Goal: Information Seeking & Learning: Learn about a topic

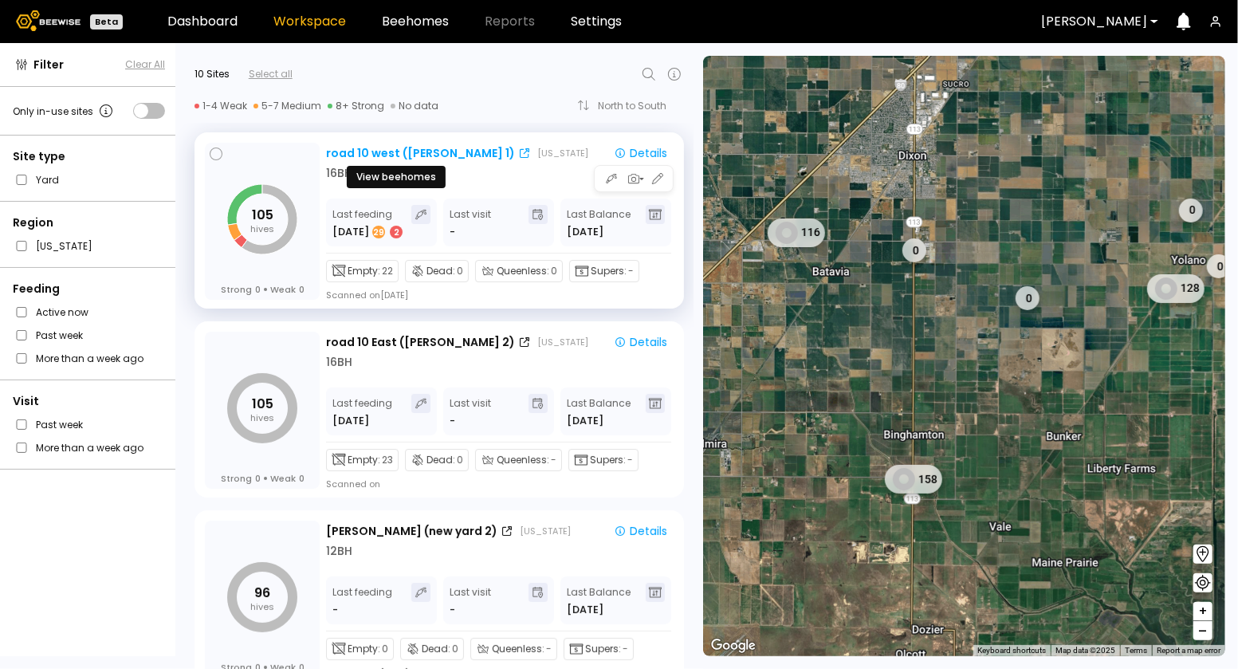
click at [365, 148] on div "road 10 west (Dixon 1)" at bounding box center [420, 153] width 189 height 17
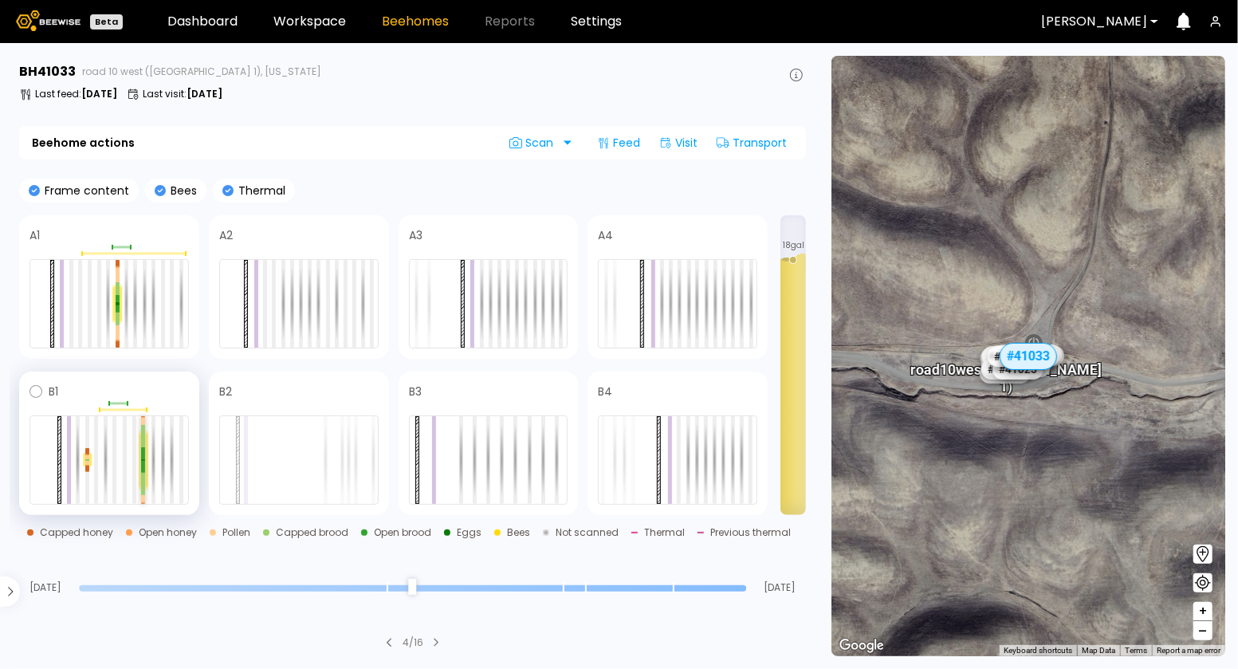
click at [142, 461] on div at bounding box center [143, 467] width 4 height 12
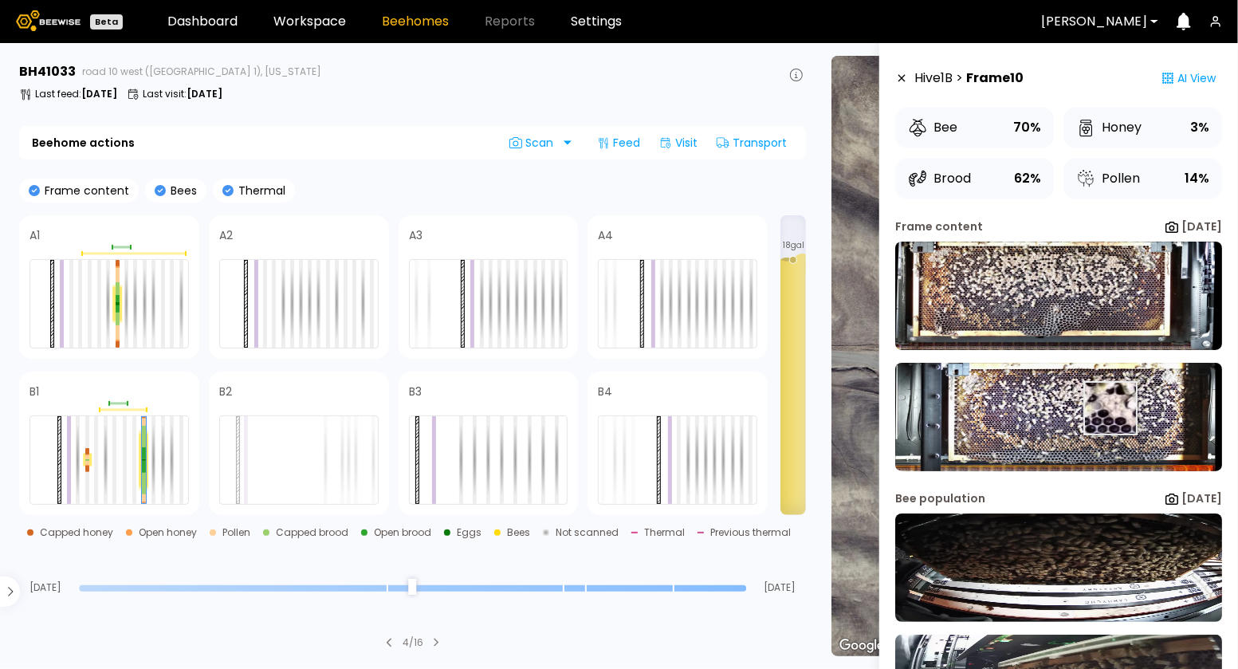
click at [1109, 408] on img at bounding box center [1058, 417] width 327 height 108
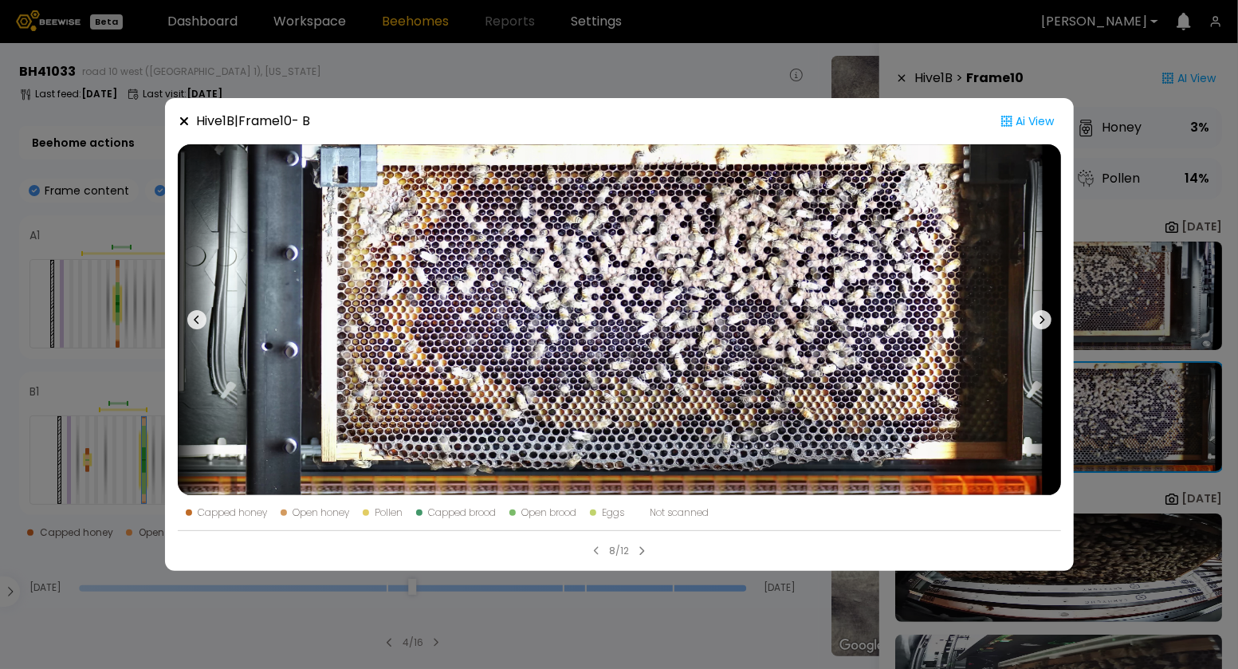
click at [662, 73] on div "Hive 1 B | Frame 10 - B Ai View Capped honey Open honey Pollen Capped brood Ope…" at bounding box center [619, 334] width 1238 height 669
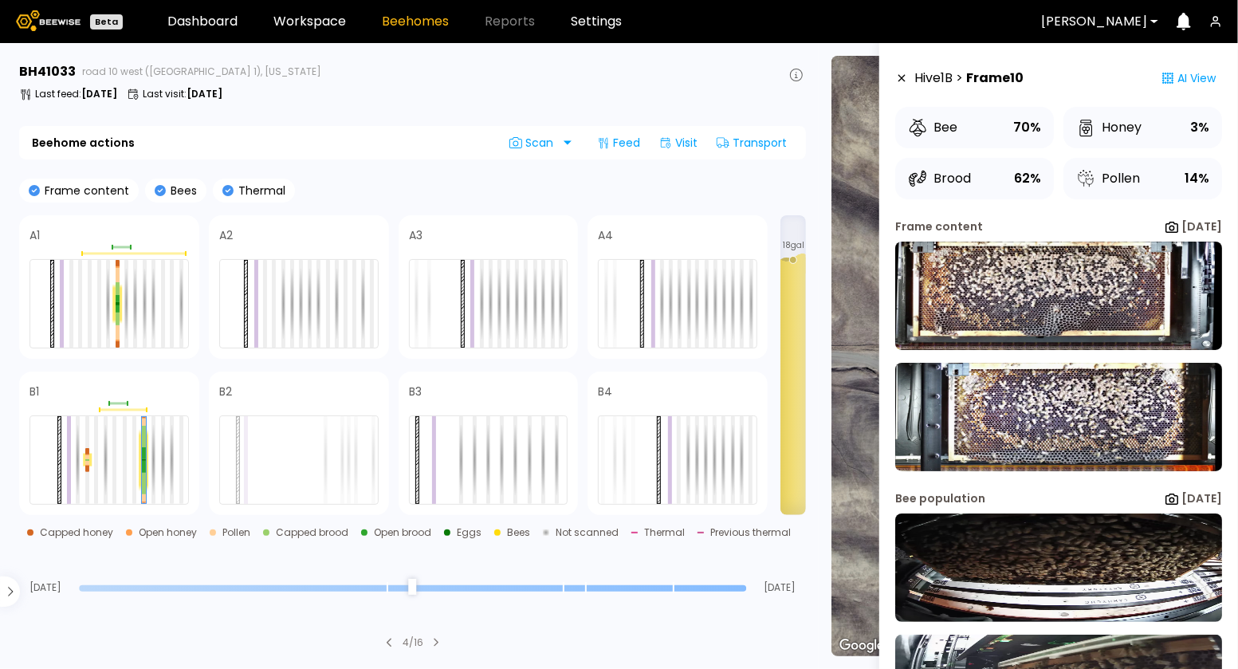
click at [874, 161] on div "# 41067 # 41101 # 40069 # 40345 # 40190 # 40200 # 40736 # 41140 # 40306 # 40113…" at bounding box center [1028, 356] width 394 height 600
click at [900, 76] on icon at bounding box center [901, 78] width 13 height 11
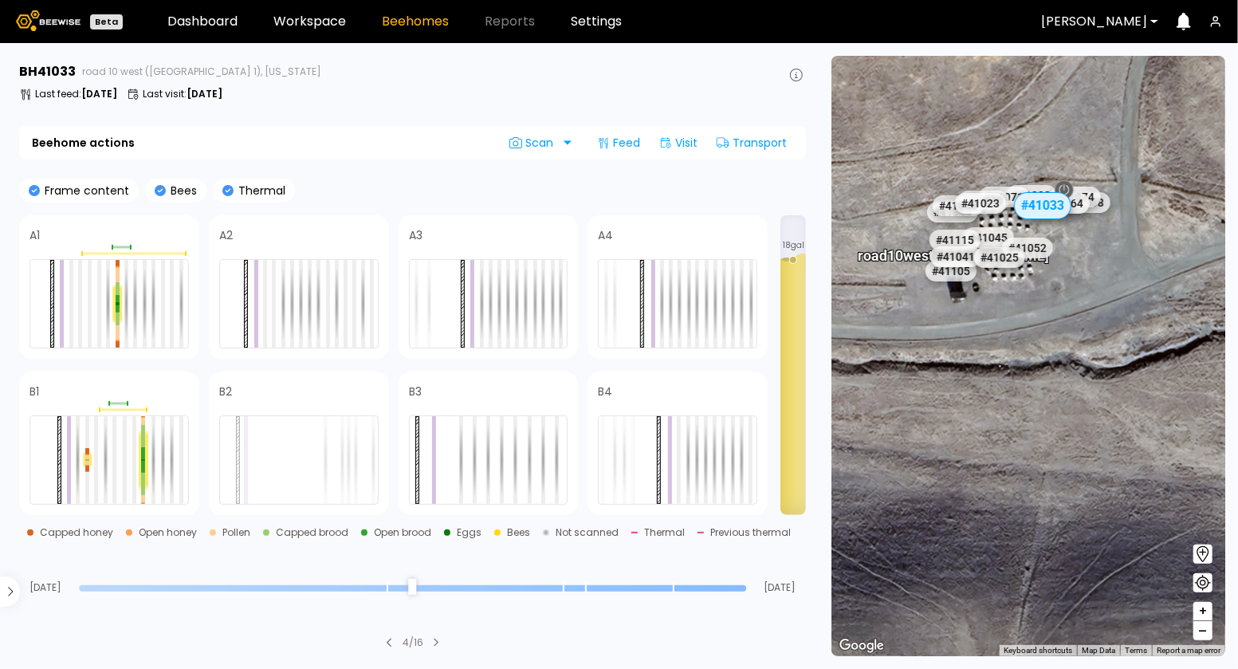
drag, startPoint x: 1001, startPoint y: 282, endPoint x: 1086, endPoint y: 443, distance: 181.8
click at [1086, 443] on div "# 41067 # 41101 # 40069 # 40345 # 40190 # 40200 # 40736 # 41140 # 40306 # 40113…" at bounding box center [1028, 356] width 394 height 600
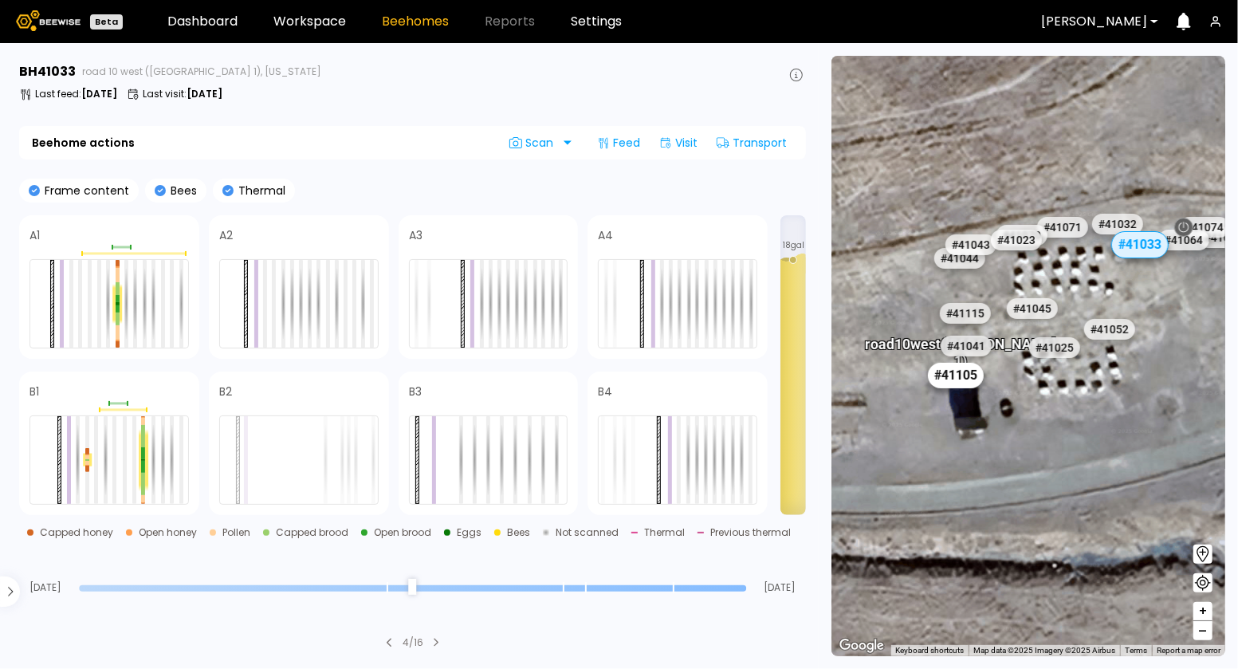
click at [957, 377] on div "# 41105" at bounding box center [956, 375] width 56 height 26
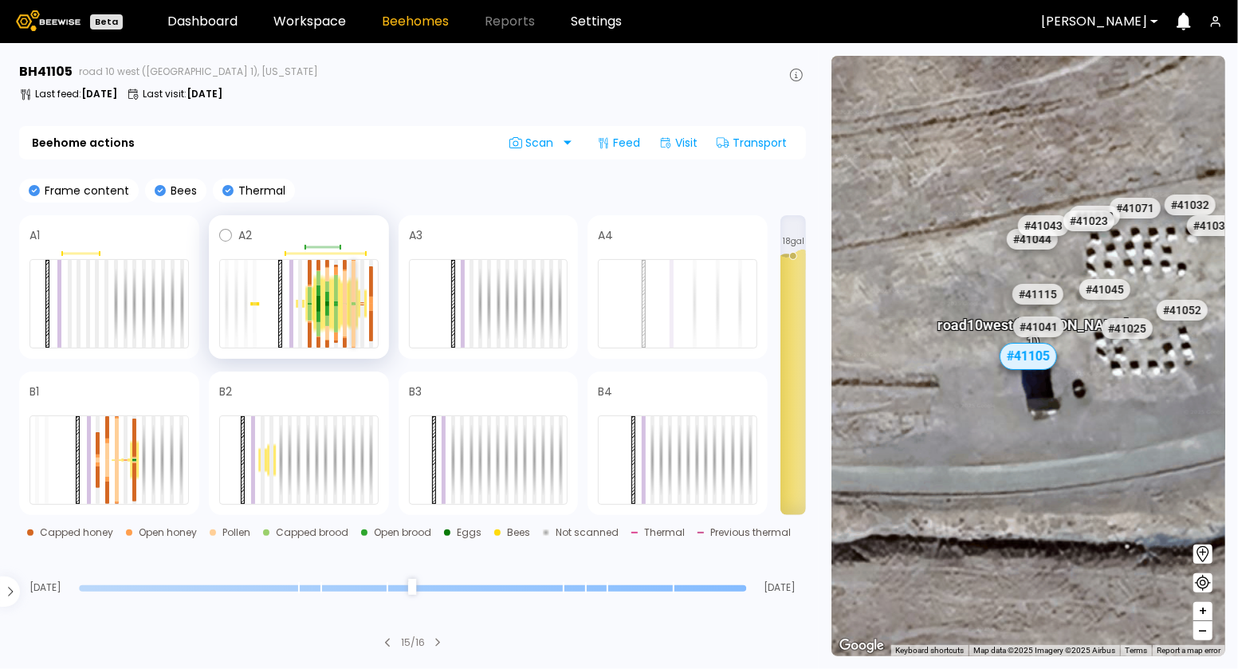
click at [353, 308] on div at bounding box center [353, 325] width 4 height 41
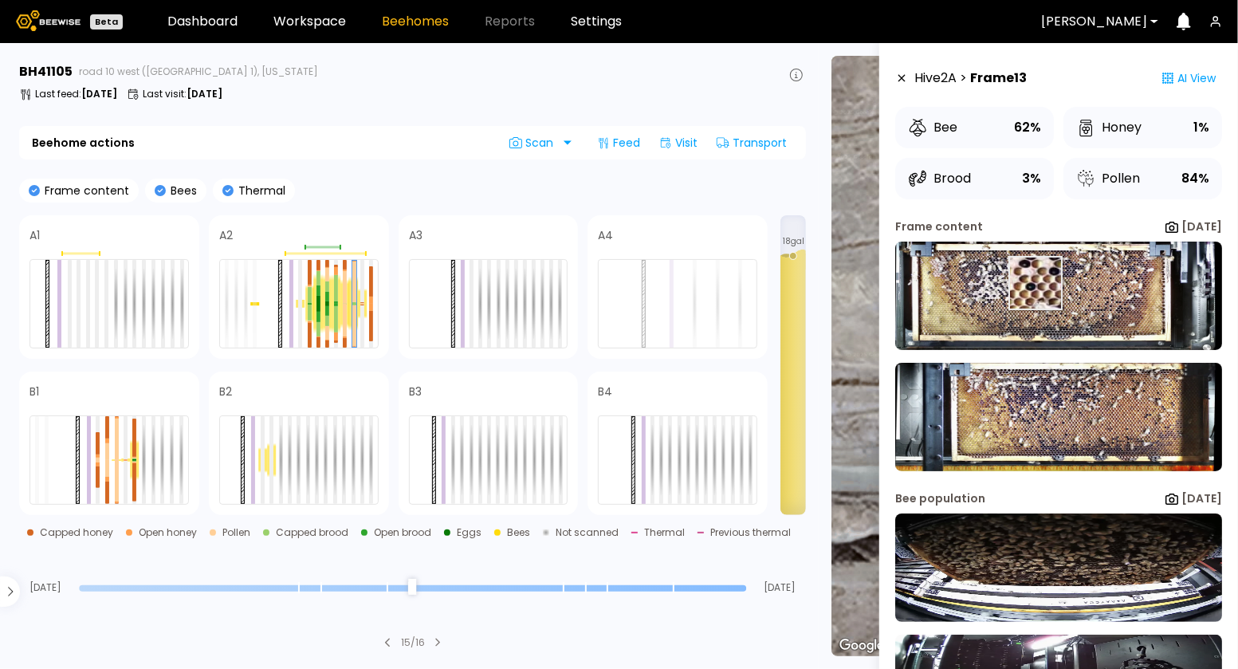
click at [1035, 283] on img at bounding box center [1058, 295] width 327 height 108
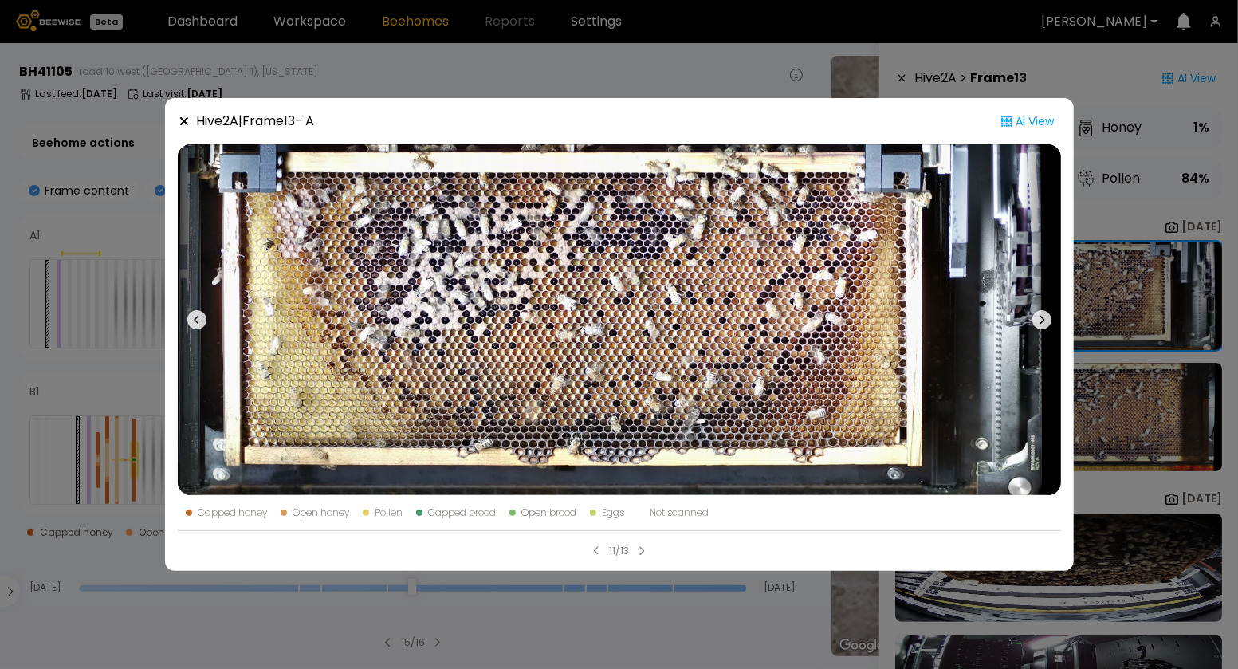
click at [195, 320] on icon at bounding box center [196, 319] width 19 height 19
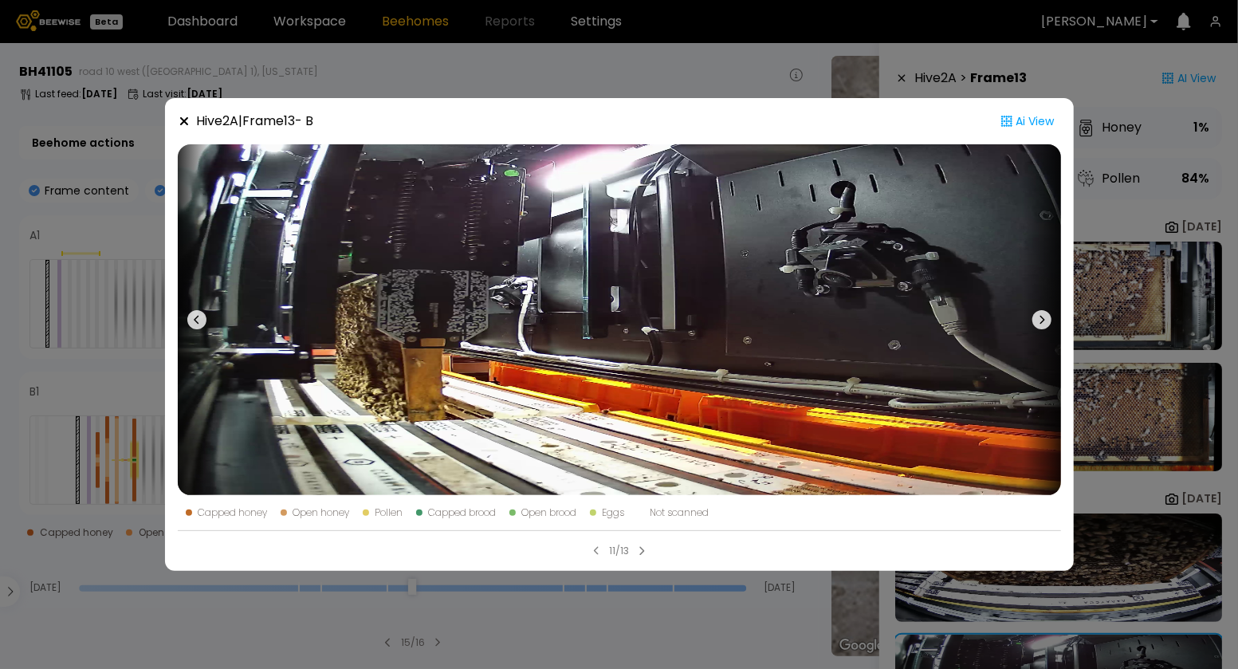
click at [195, 320] on icon at bounding box center [196, 319] width 19 height 19
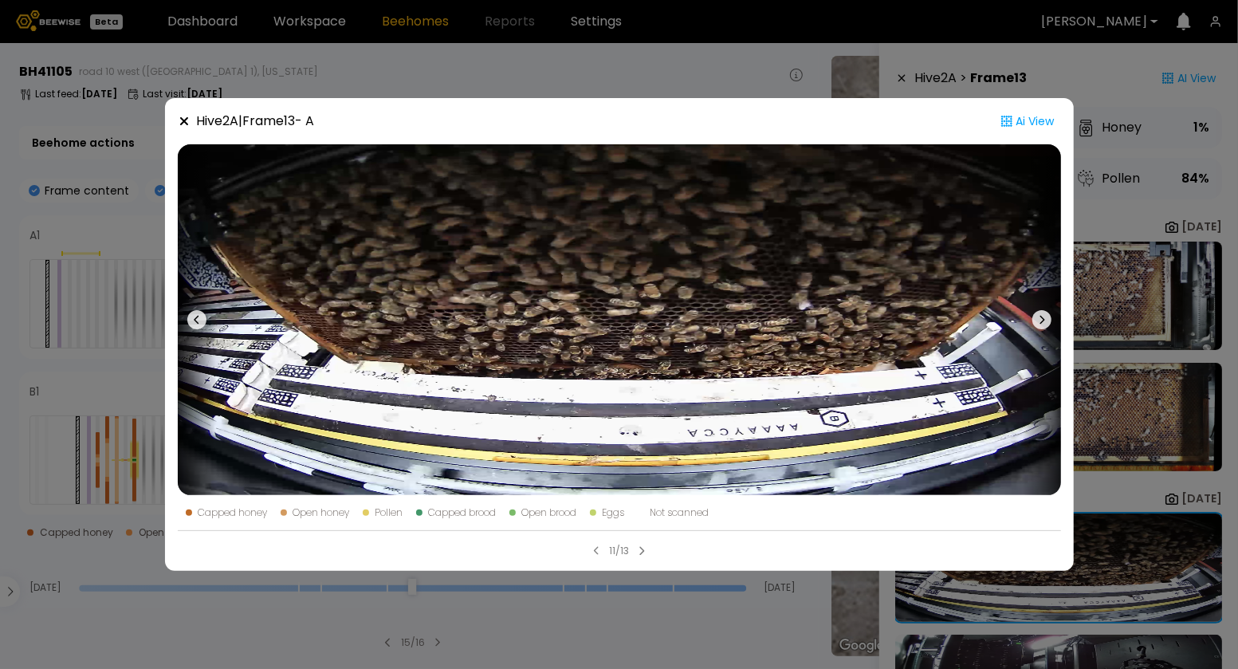
click at [195, 320] on icon at bounding box center [196, 319] width 19 height 19
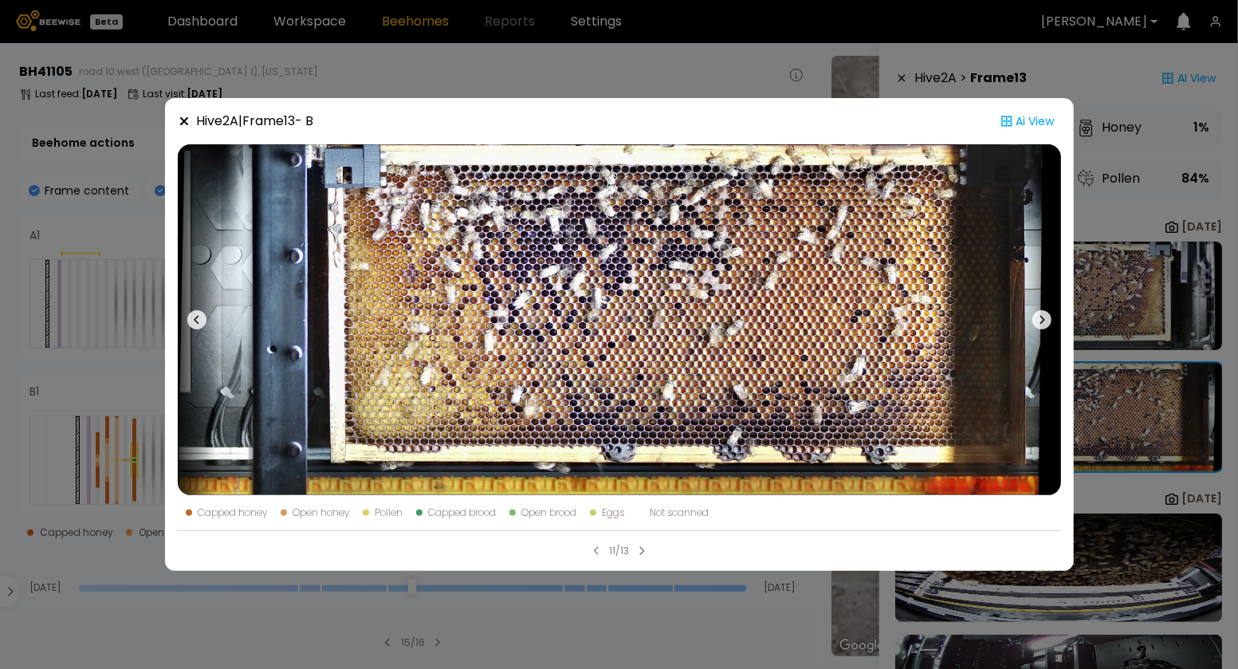
click at [195, 320] on icon at bounding box center [196, 319] width 19 height 19
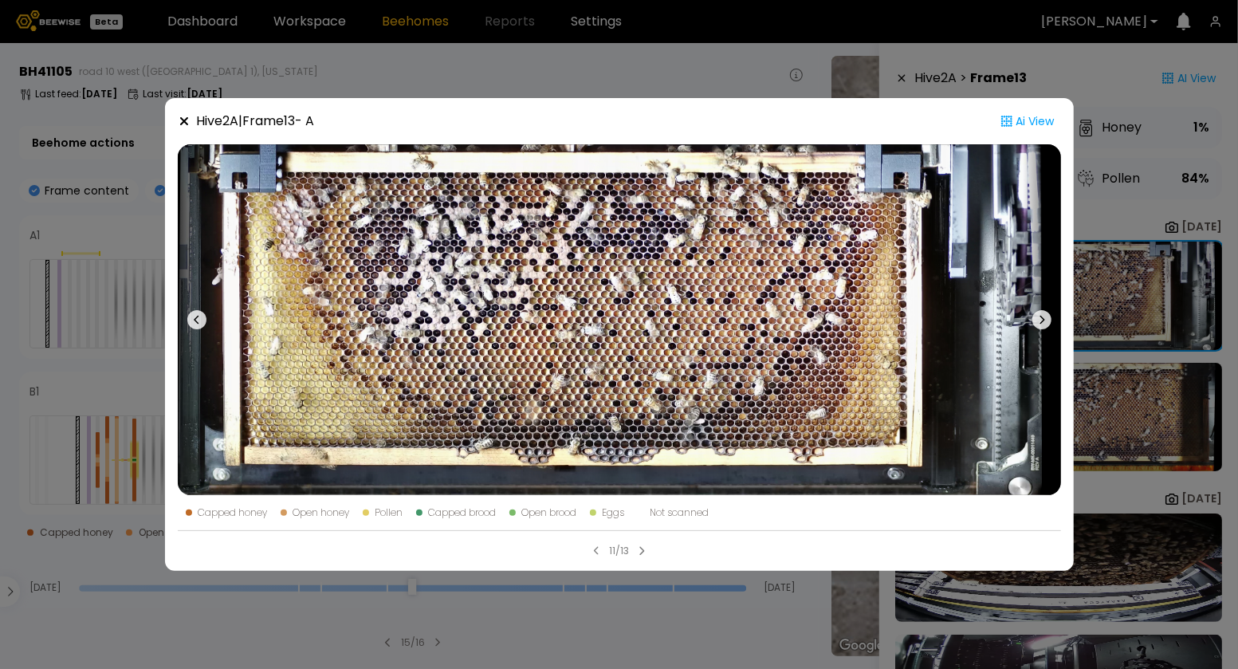
click at [195, 320] on icon at bounding box center [196, 319] width 19 height 19
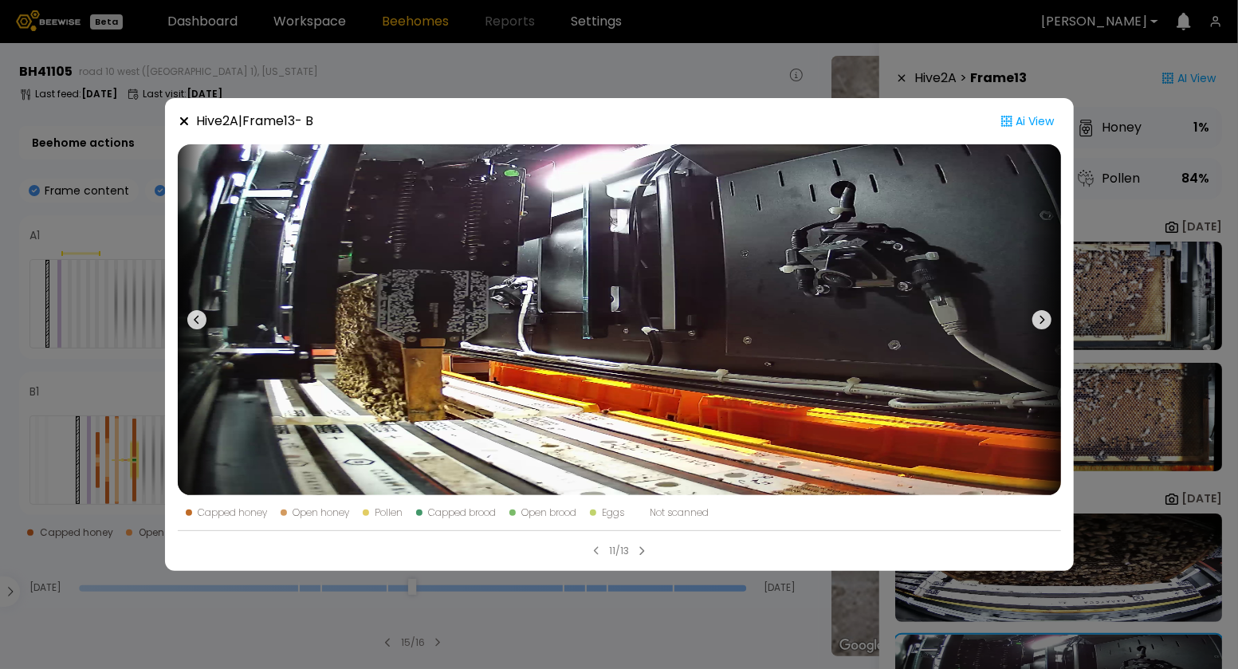
click at [195, 320] on icon at bounding box center [196, 319] width 19 height 19
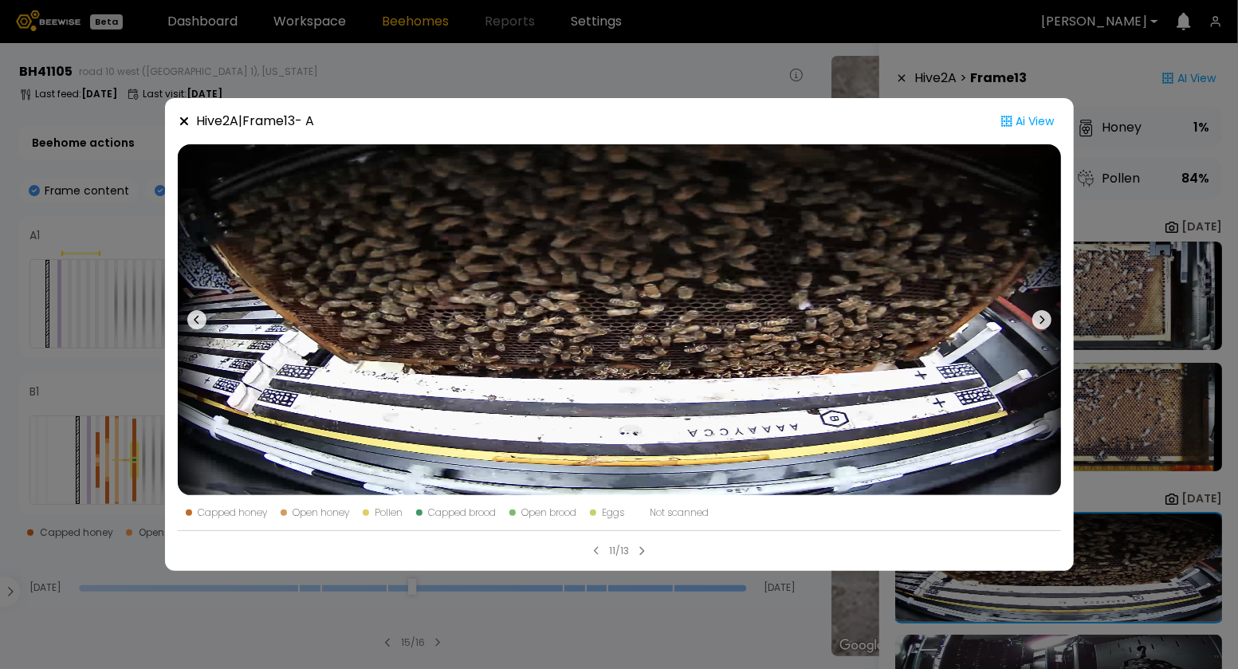
click at [195, 320] on icon at bounding box center [196, 319] width 19 height 19
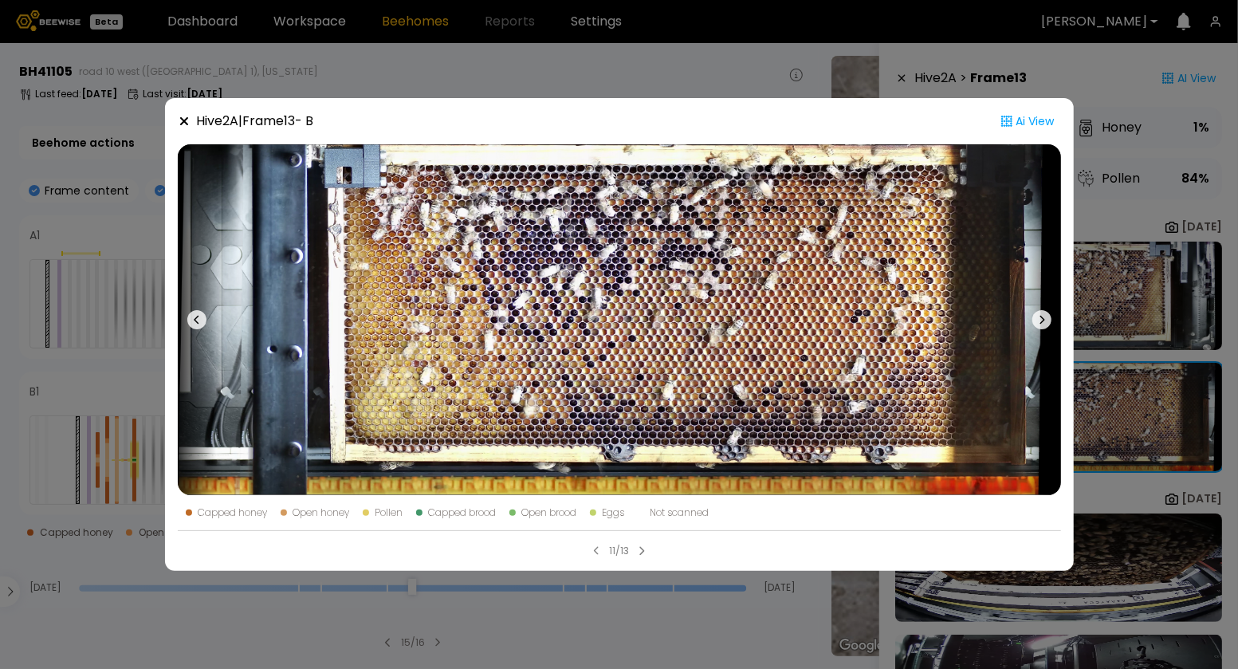
click at [195, 320] on icon at bounding box center [196, 319] width 19 height 19
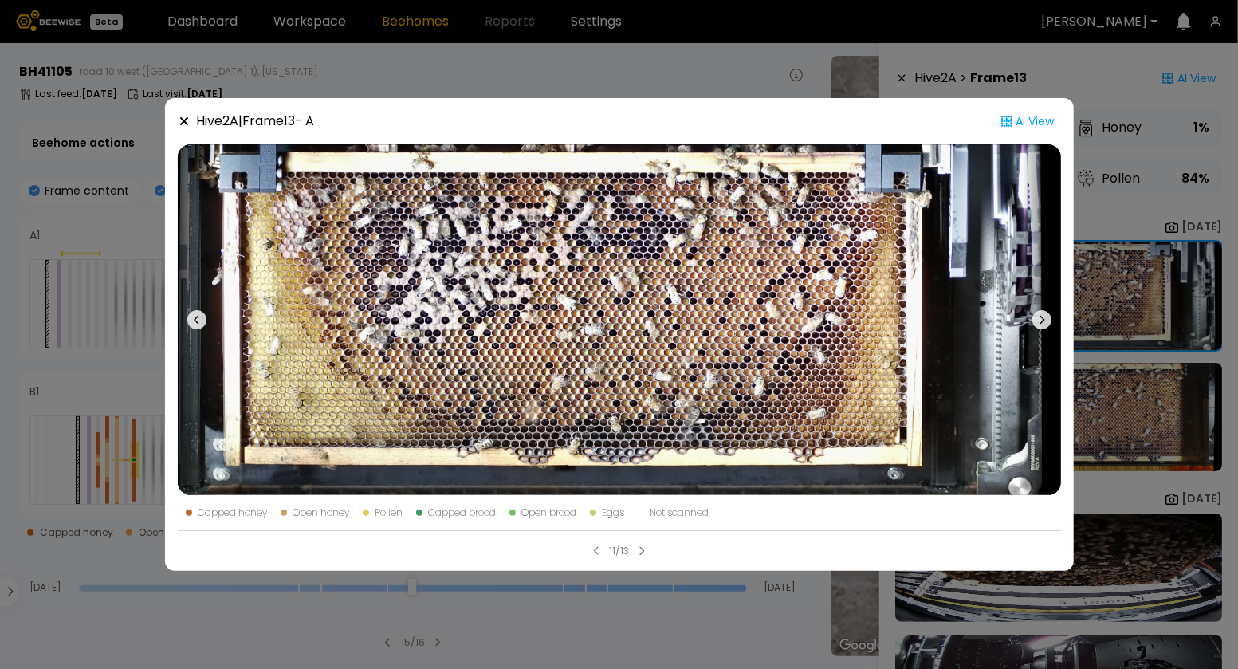
click at [195, 320] on icon at bounding box center [196, 319] width 19 height 19
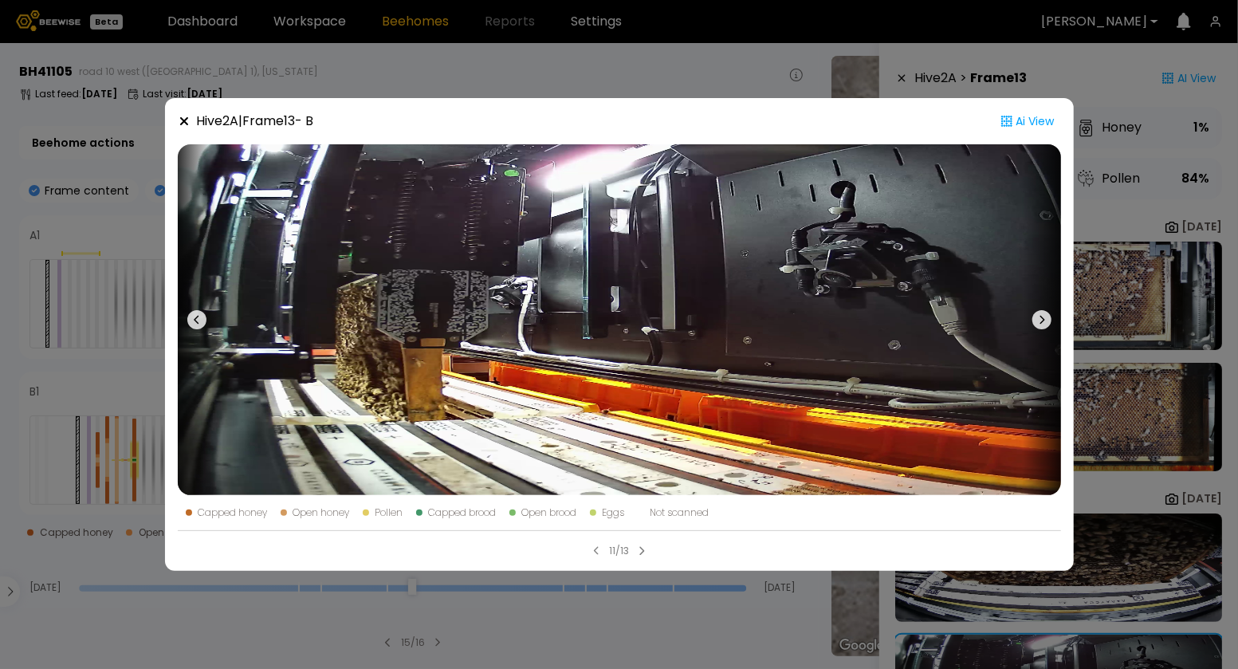
click at [195, 320] on icon at bounding box center [196, 319] width 19 height 19
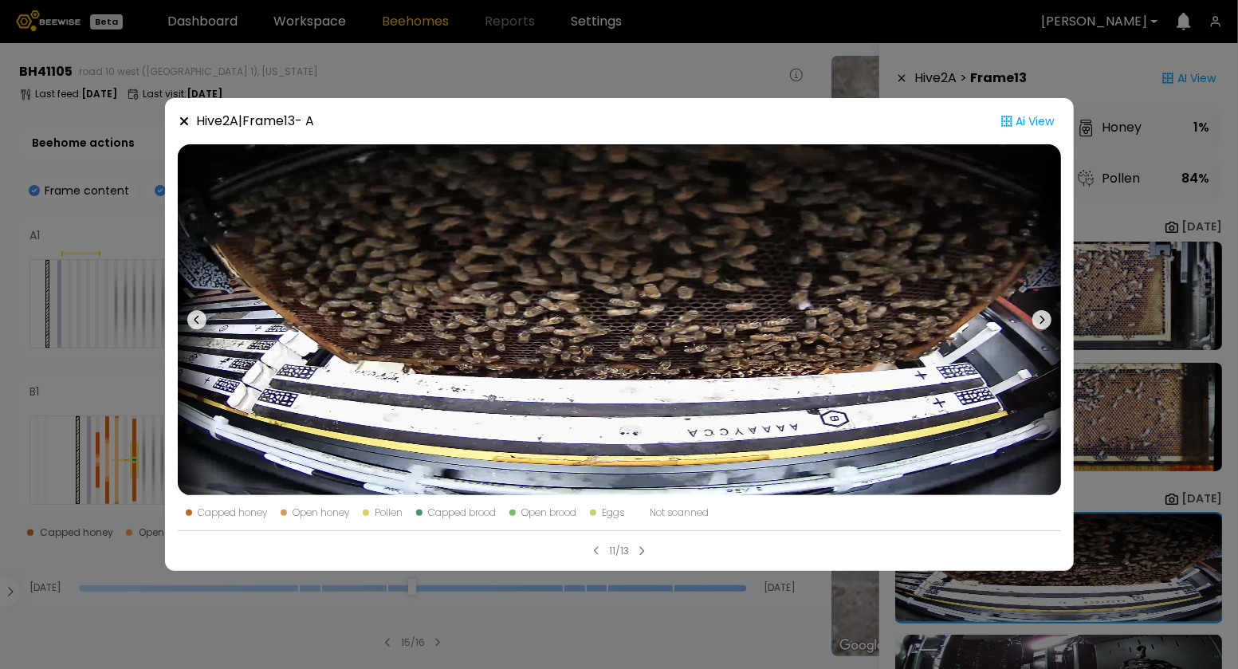
click at [195, 320] on icon at bounding box center [196, 319] width 19 height 19
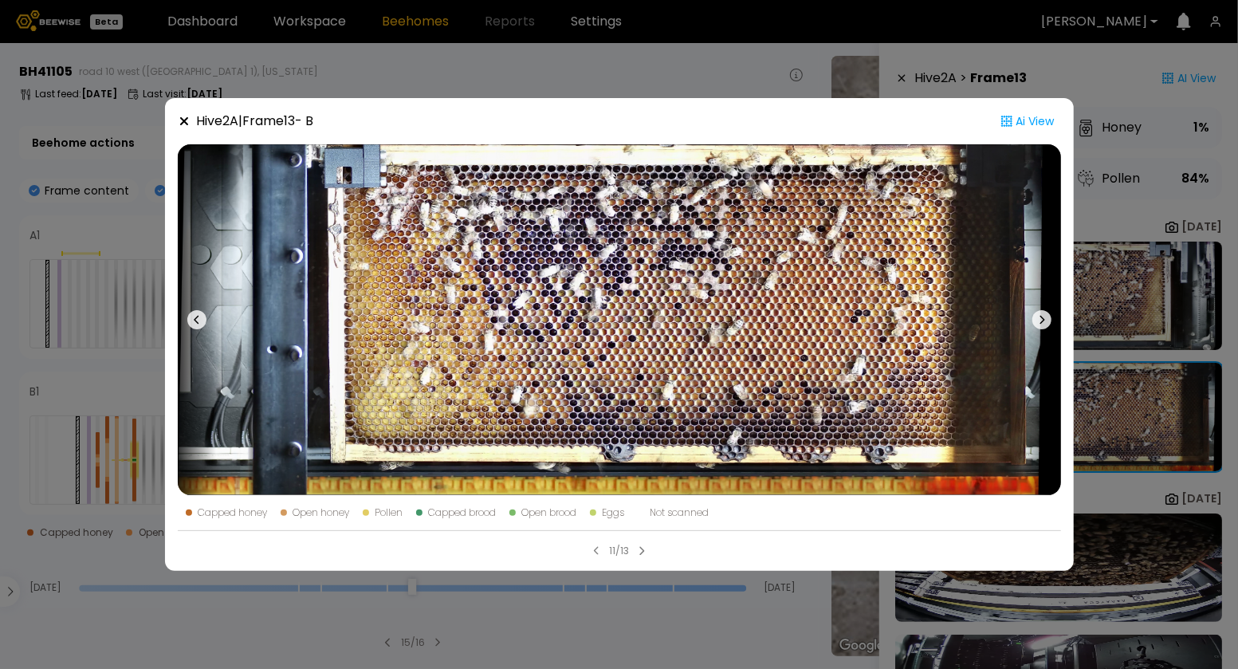
click at [595, 545] on div "11/13" at bounding box center [619, 544] width 883 height 28
click at [596, 548] on icon at bounding box center [596, 551] width 5 height 9
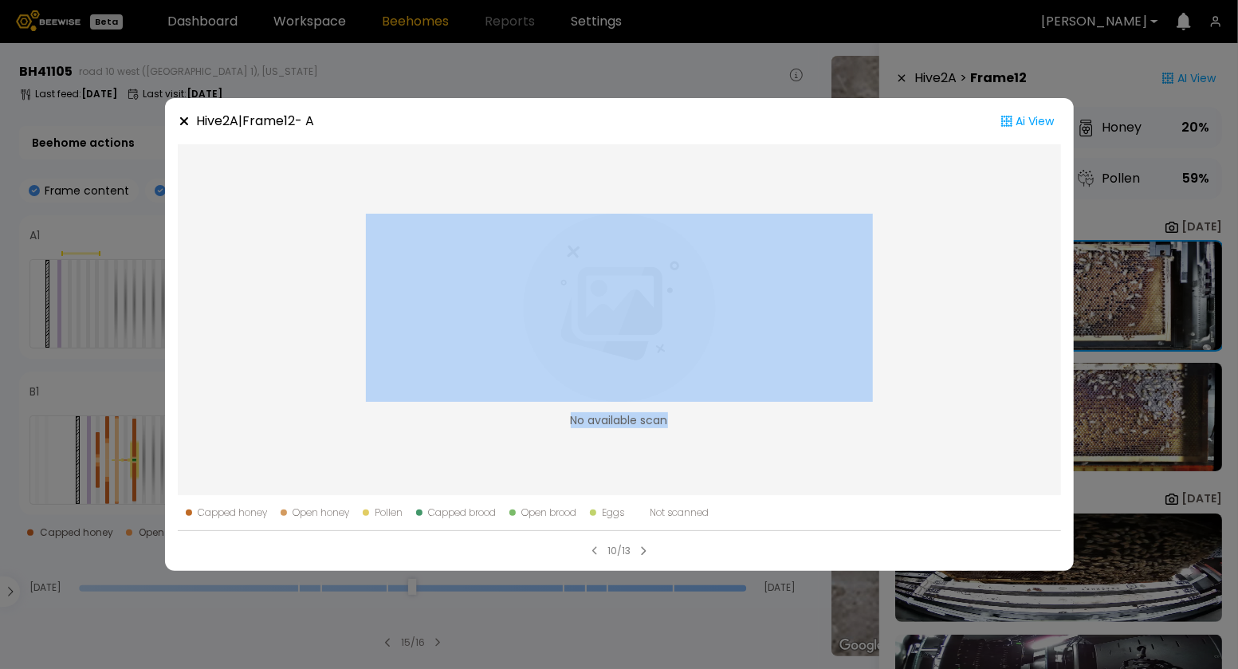
drag, startPoint x: 681, startPoint y: 481, endPoint x: 685, endPoint y: 312, distance: 169.0
click at [685, 312] on div "No available scan" at bounding box center [619, 319] width 883 height 351
click at [700, 319] on img at bounding box center [619, 307] width 507 height 187
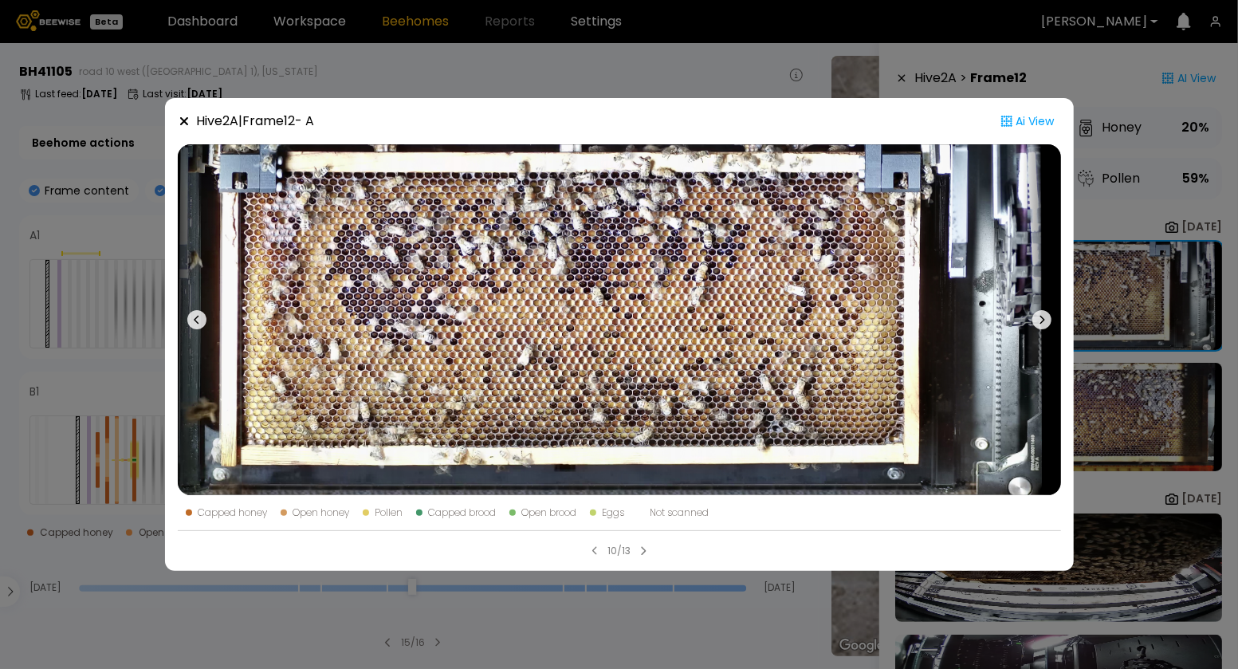
click at [594, 549] on icon at bounding box center [594, 551] width 5 height 9
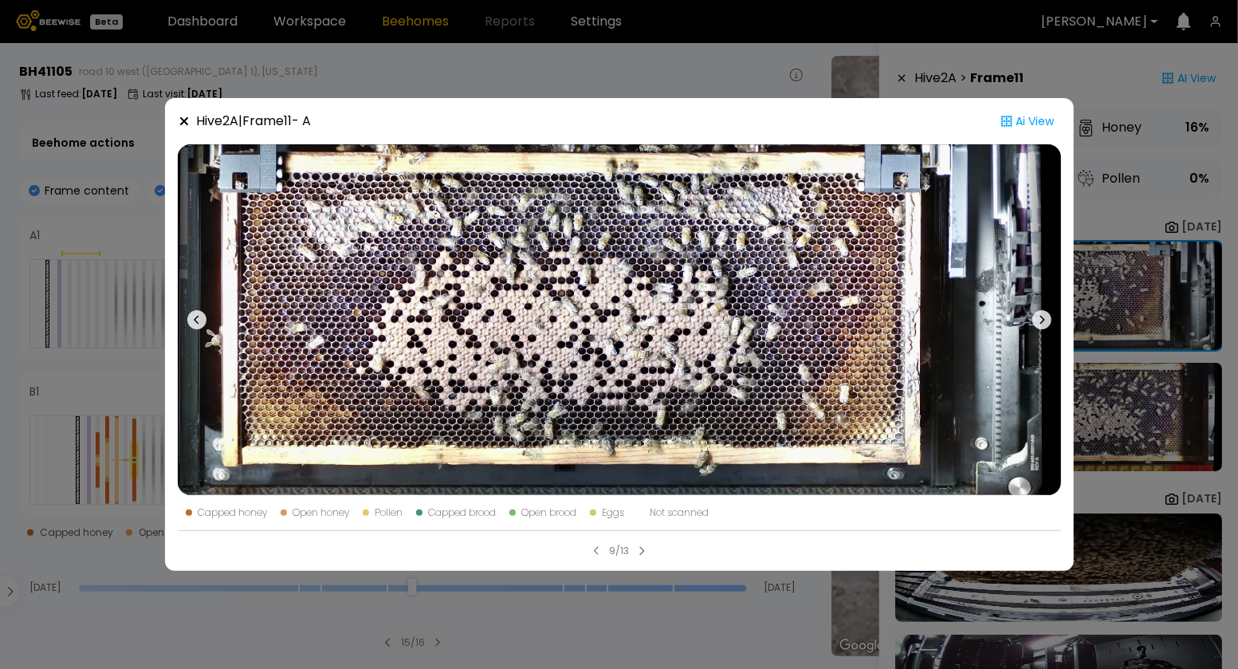
click at [203, 320] on icon at bounding box center [196, 319] width 19 height 19
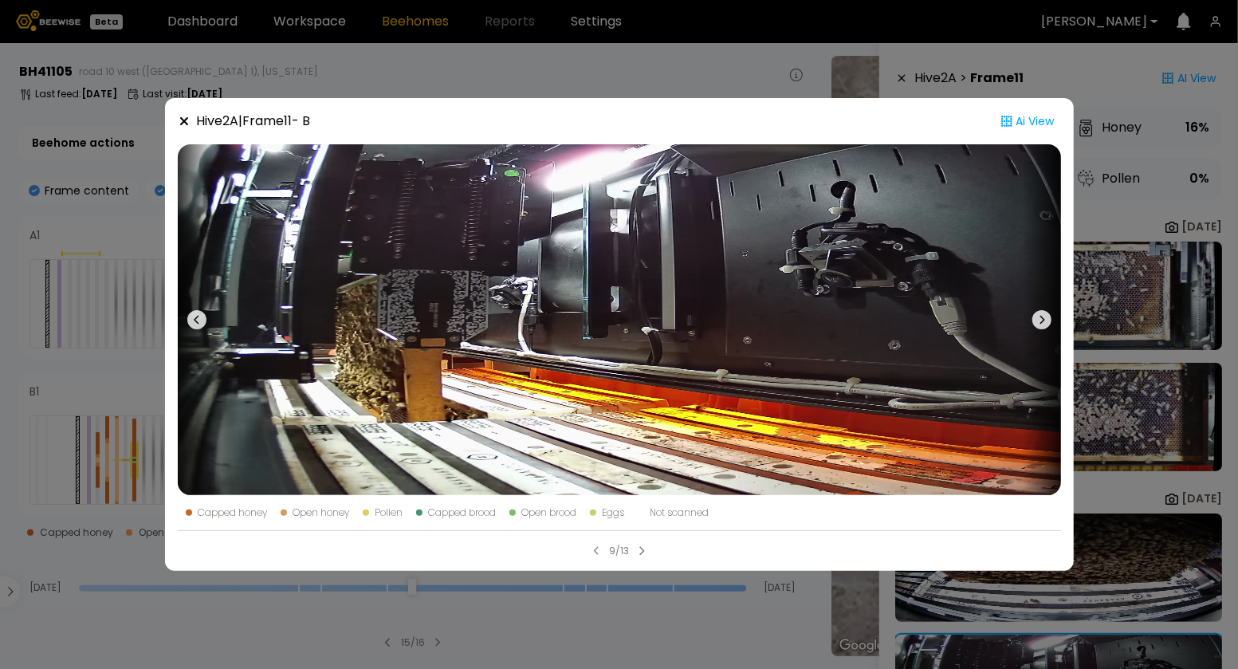
click at [194, 324] on icon at bounding box center [196, 319] width 19 height 19
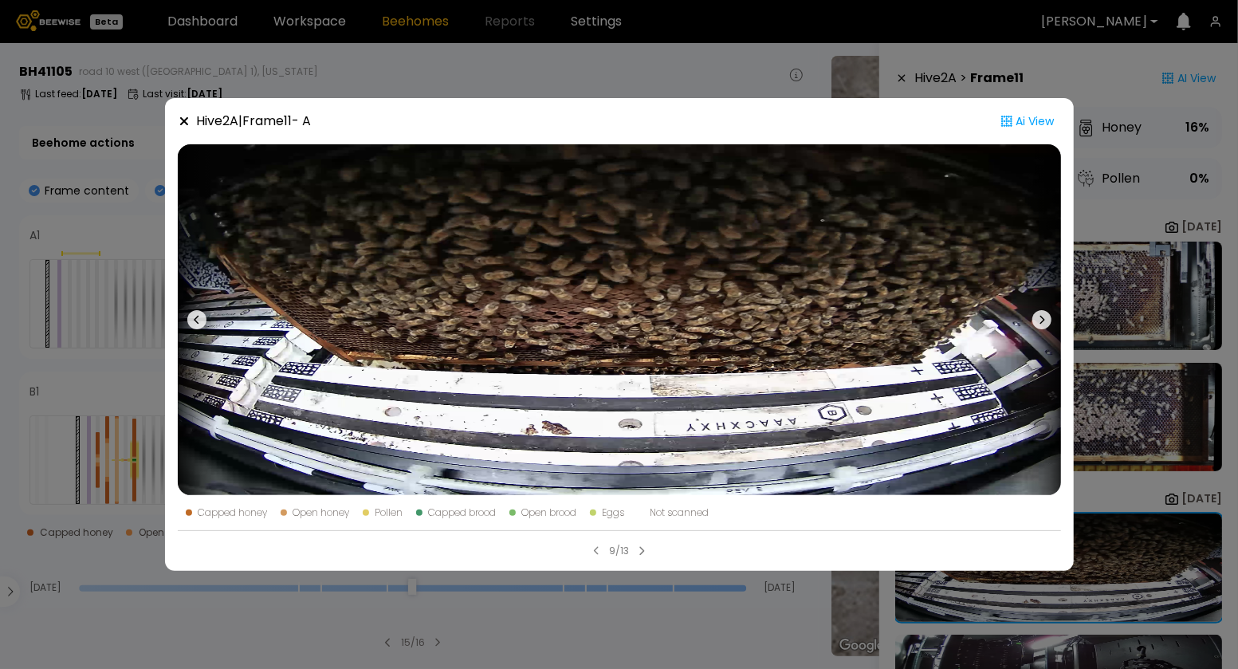
click at [194, 324] on icon at bounding box center [196, 319] width 19 height 19
